Goal: Check status

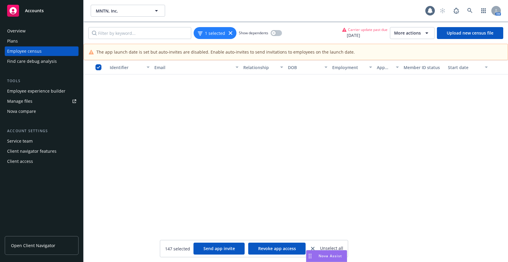
scroll to position [3750, 0]
